Goal: Book appointment/travel/reservation

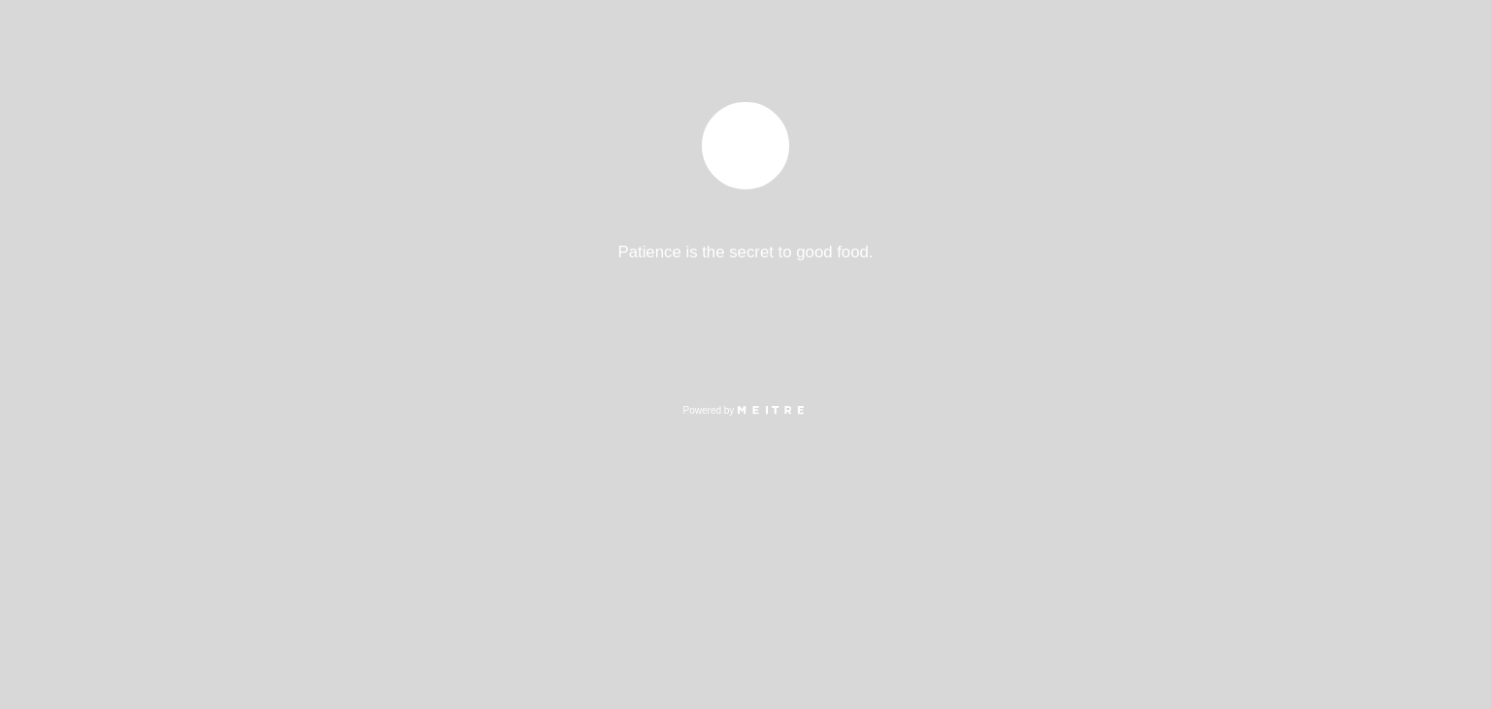
select select "es"
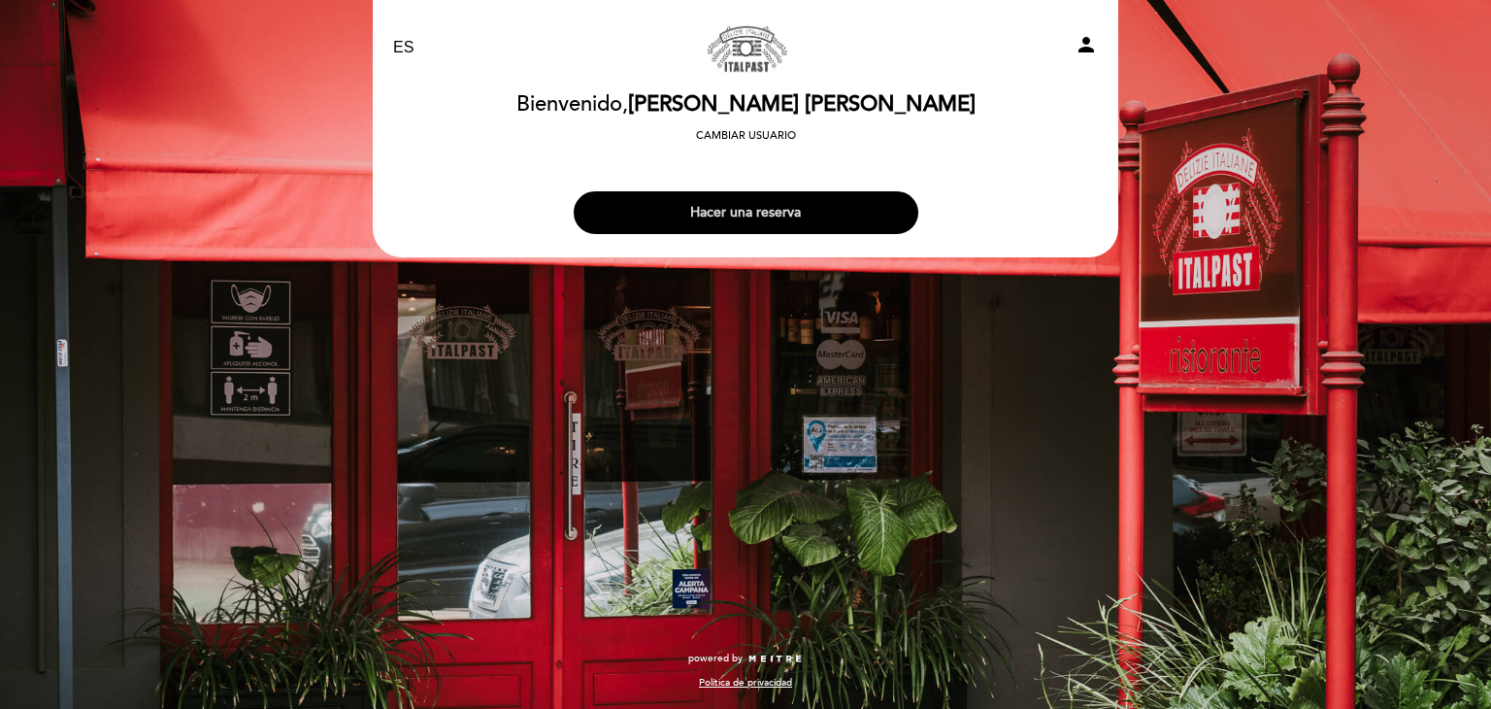
click at [856, 217] on button "Hacer una reserva" at bounding box center [746, 212] width 345 height 43
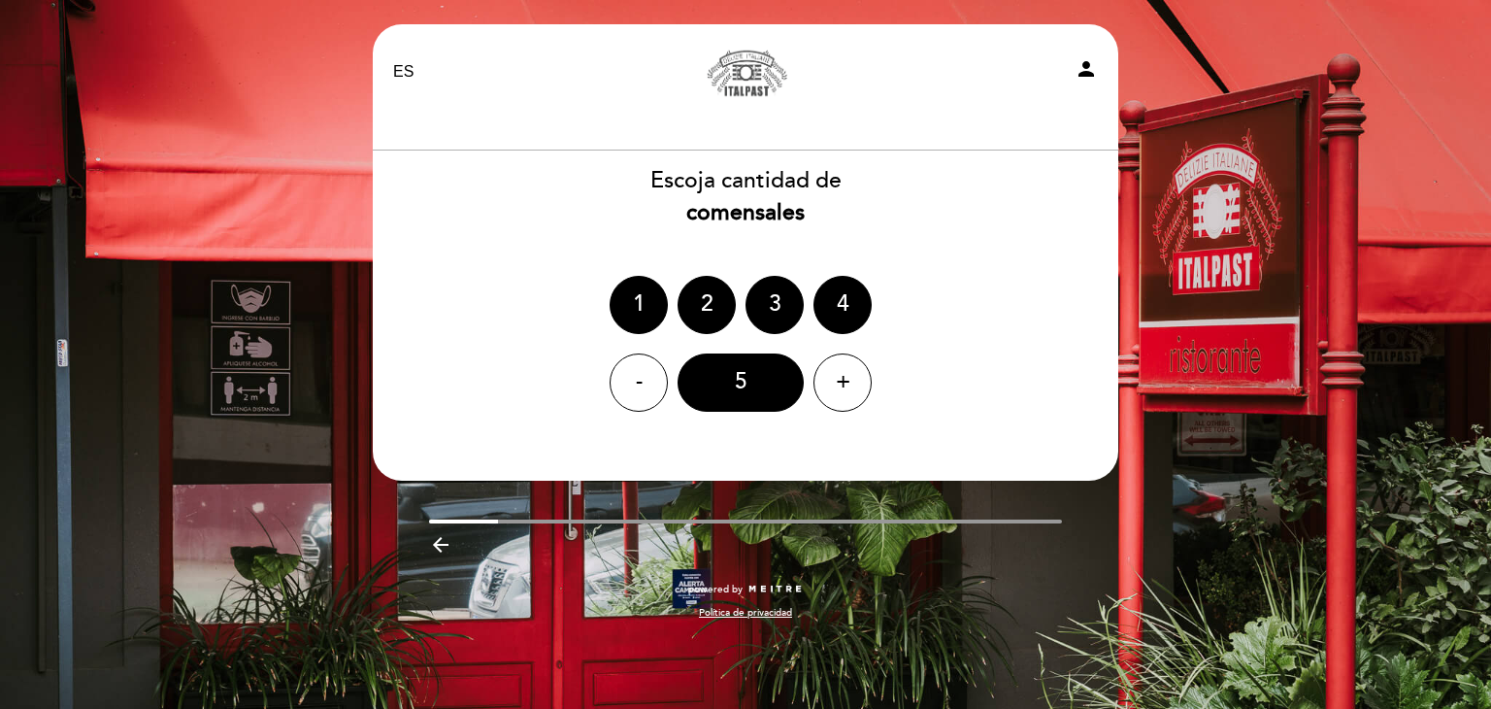
click at [1080, 70] on icon "person" at bounding box center [1086, 68] width 23 height 23
select select "es"
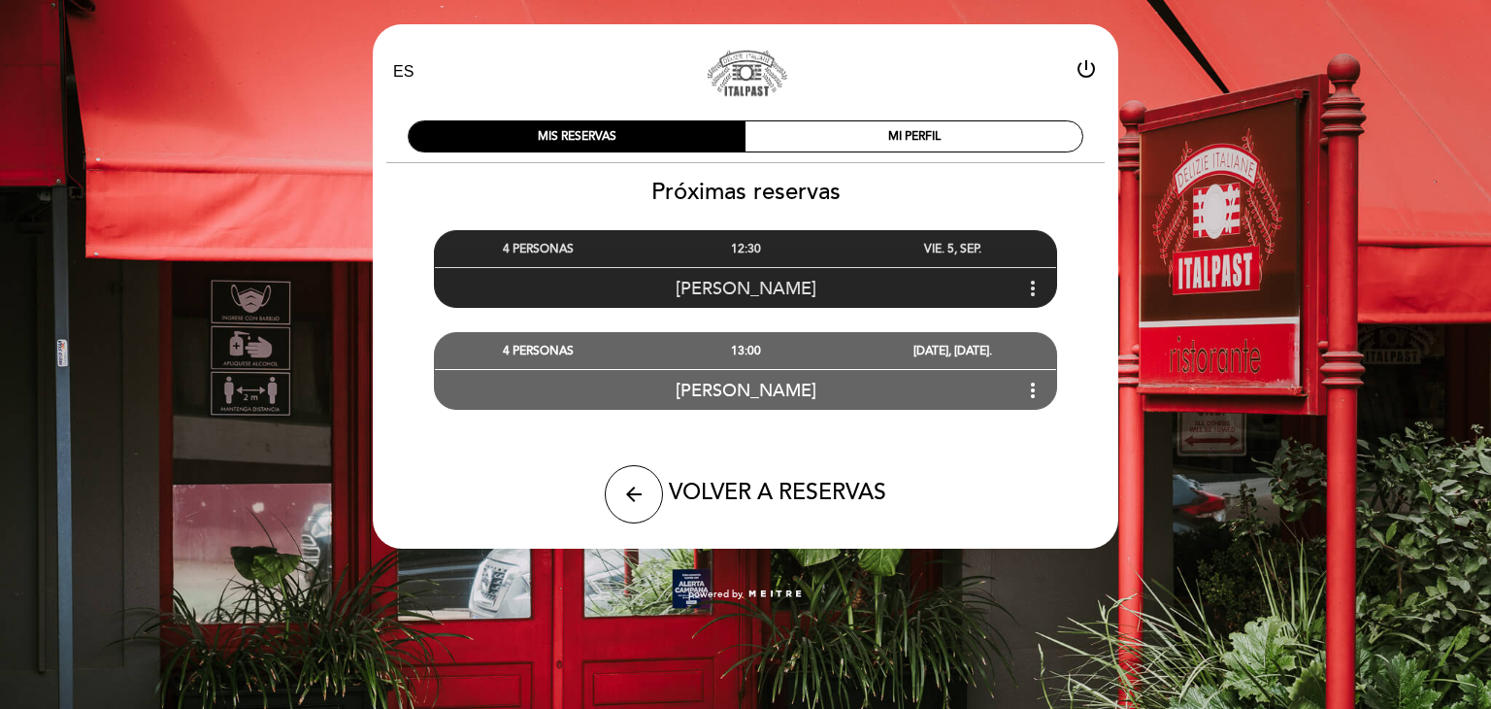
click at [1039, 291] on icon "more_vert" at bounding box center [1033, 288] width 23 height 23
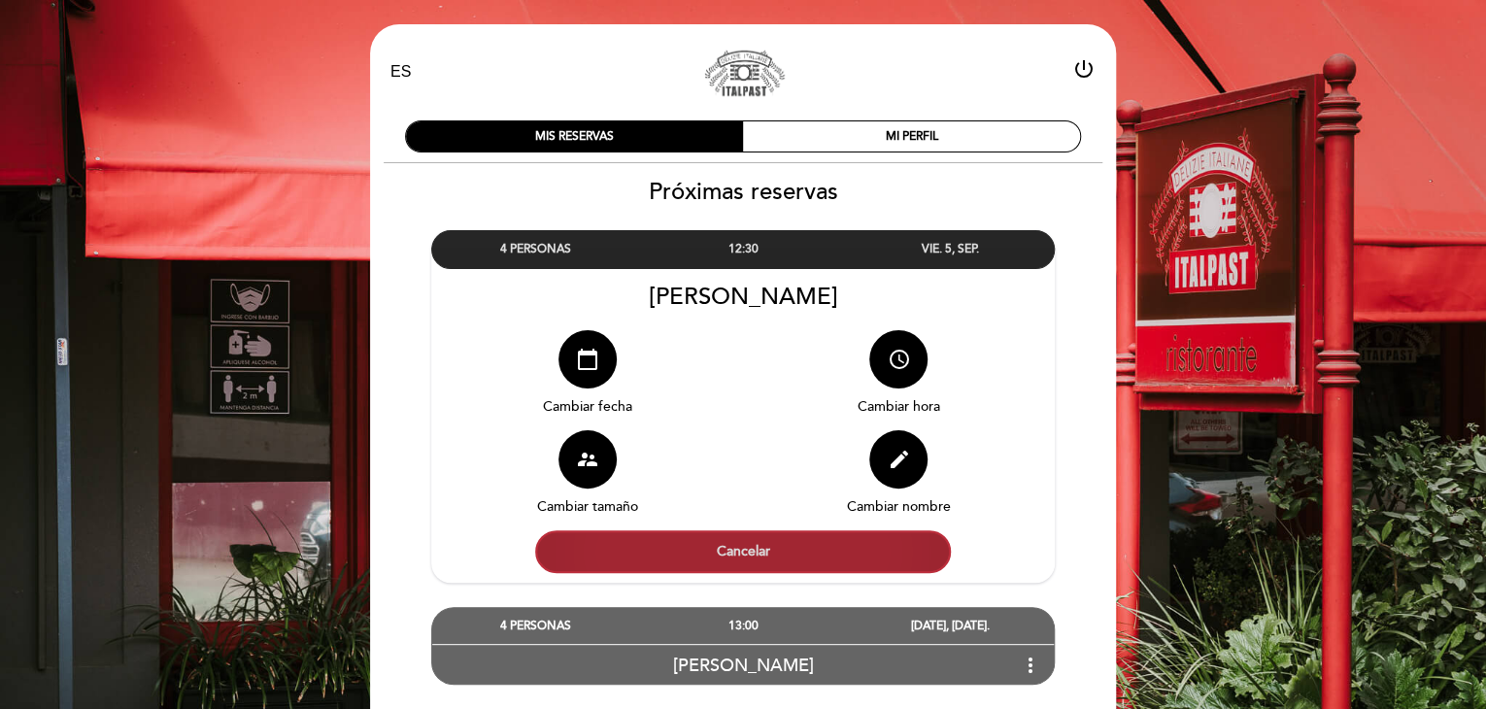
click at [765, 551] on button "Cancelar" at bounding box center [743, 551] width 416 height 43
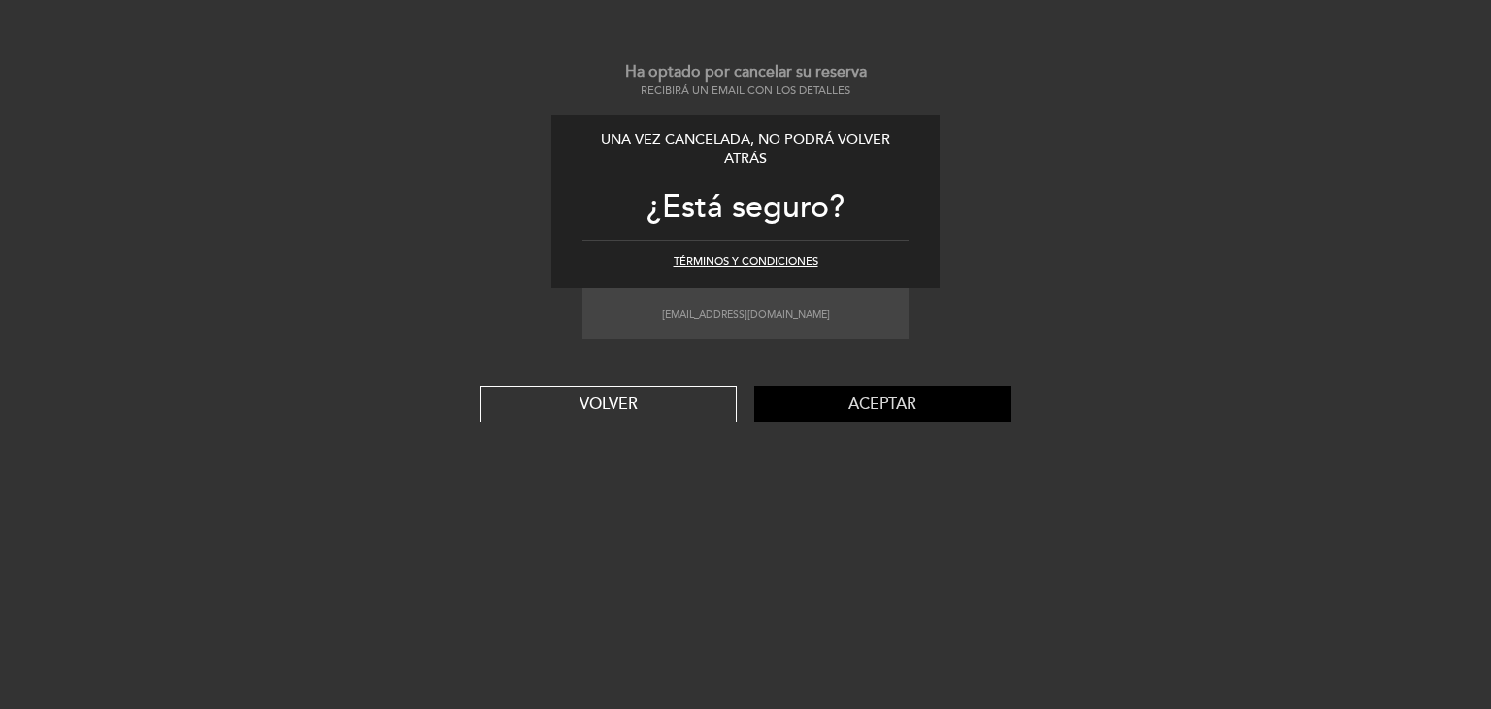
click at [865, 403] on button "Aceptar" at bounding box center [882, 403] width 256 height 37
